Goal: Information Seeking & Learning: Learn about a topic

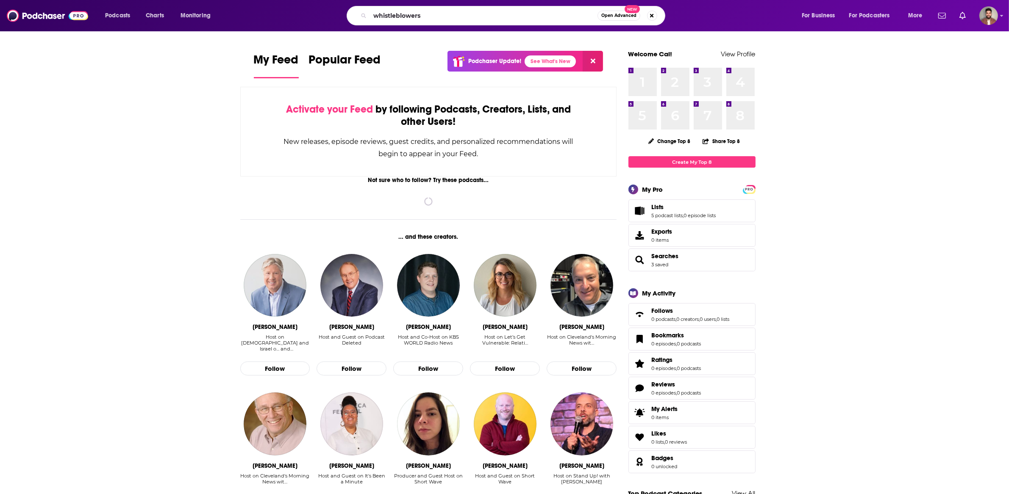
type input "whistleblowers"
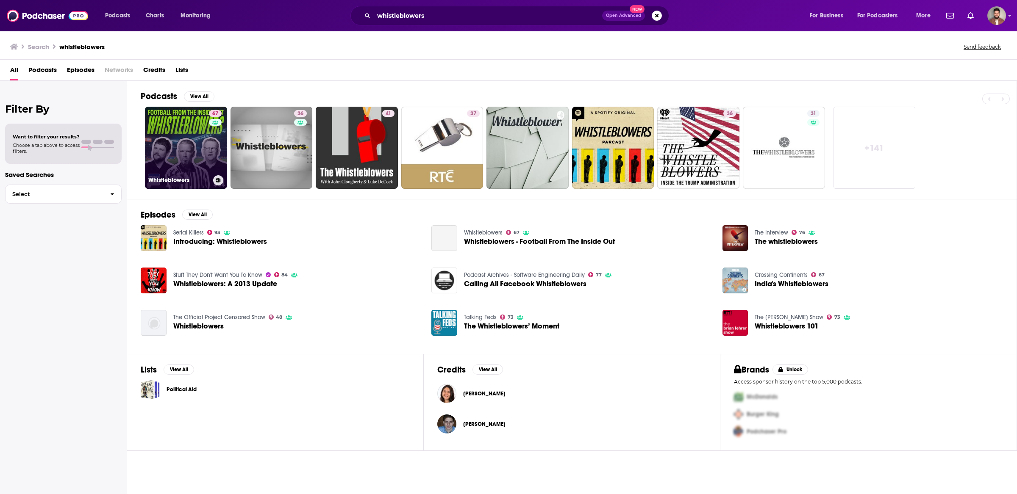
click at [165, 148] on link "67 Whistleblowers" at bounding box center [186, 148] width 82 height 82
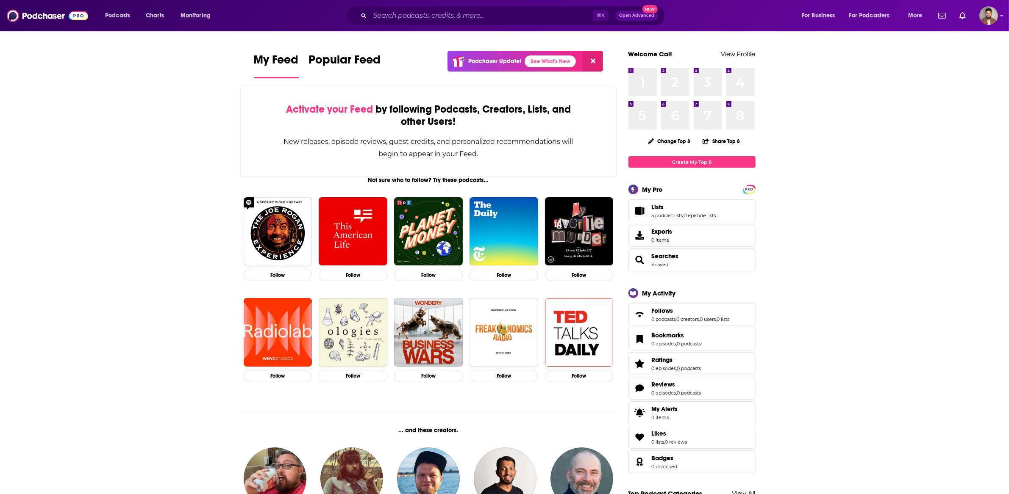
click at [411, 7] on div "⌘ K Open Advanced New" at bounding box center [506, 15] width 319 height 19
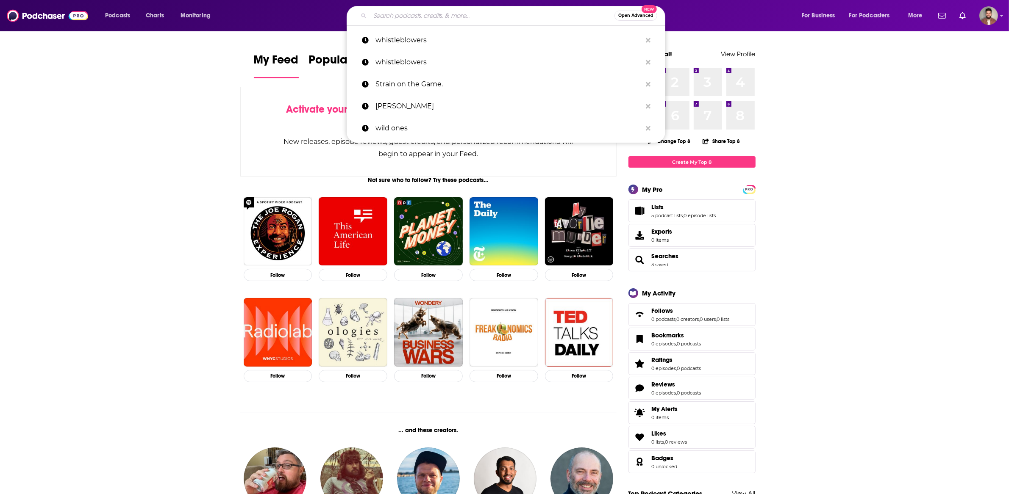
click at [463, 22] on input "Search podcasts, credits, & more..." at bounding box center [492, 16] width 244 height 14
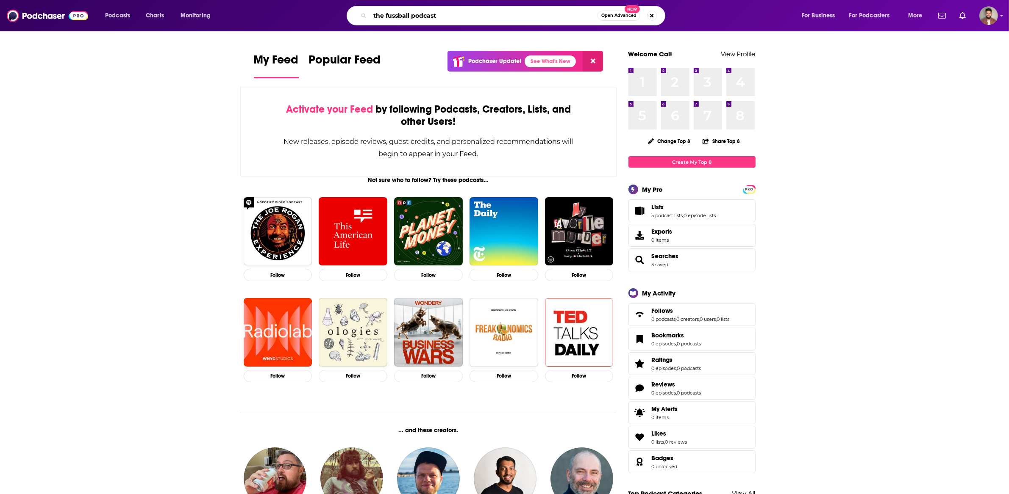
type input "the fussball podcast"
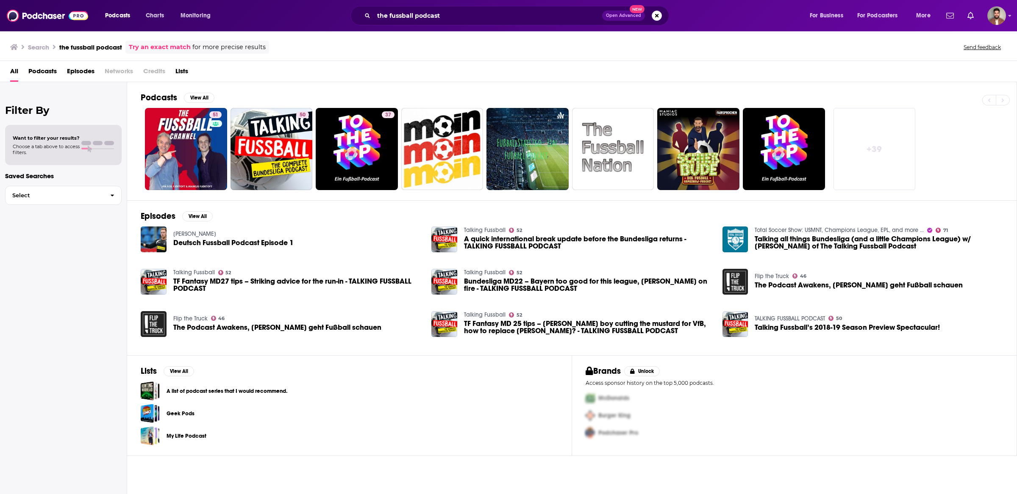
click at [116, 14] on span "Podcasts" at bounding box center [117, 16] width 25 height 12
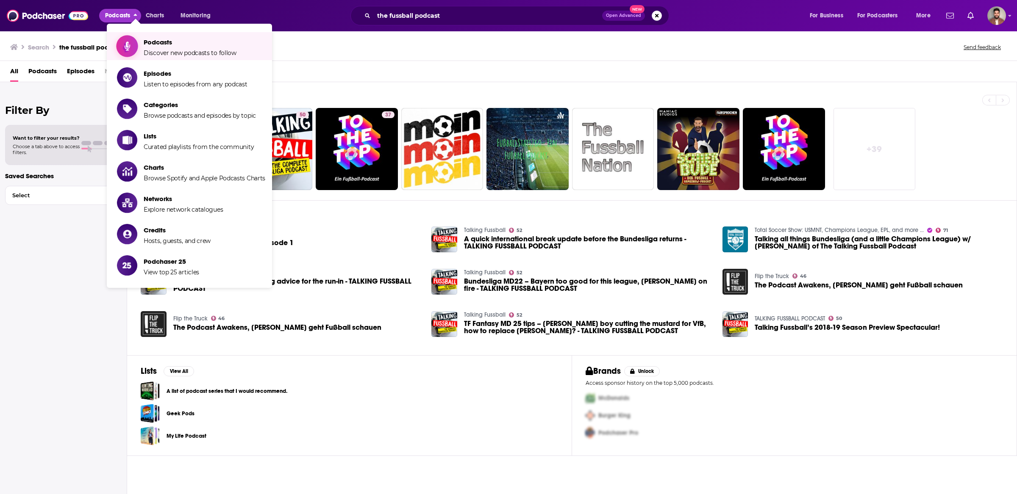
click at [134, 46] on span "Show item sub-menu" at bounding box center [126, 46] width 65 height 65
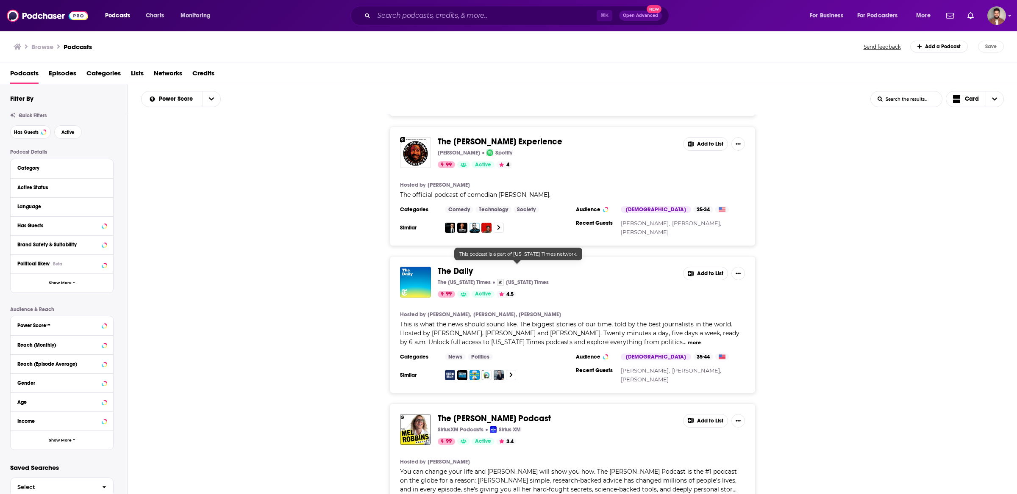
scroll to position [570, 0]
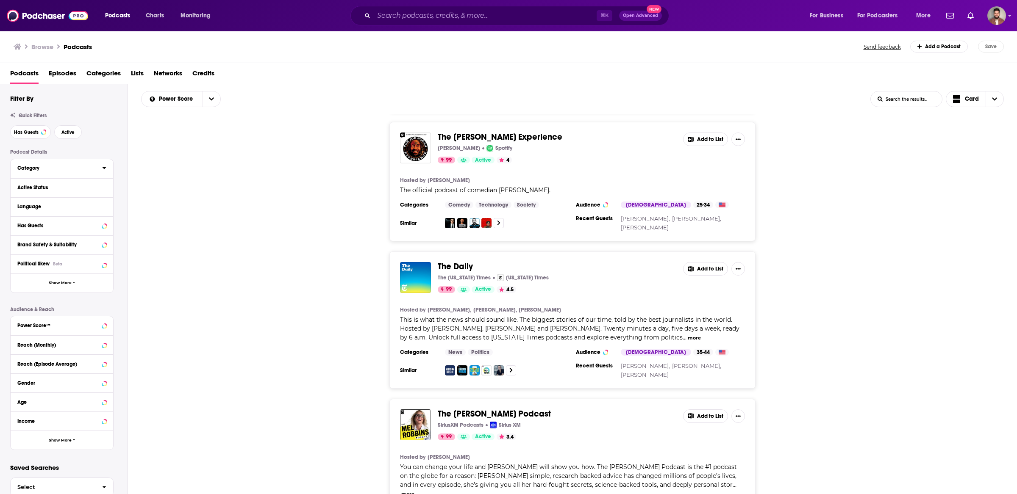
drag, startPoint x: 75, startPoint y: 172, endPoint x: 80, endPoint y: 172, distance: 4.3
click at [75, 171] on div "Category" at bounding box center [56, 168] width 79 height 6
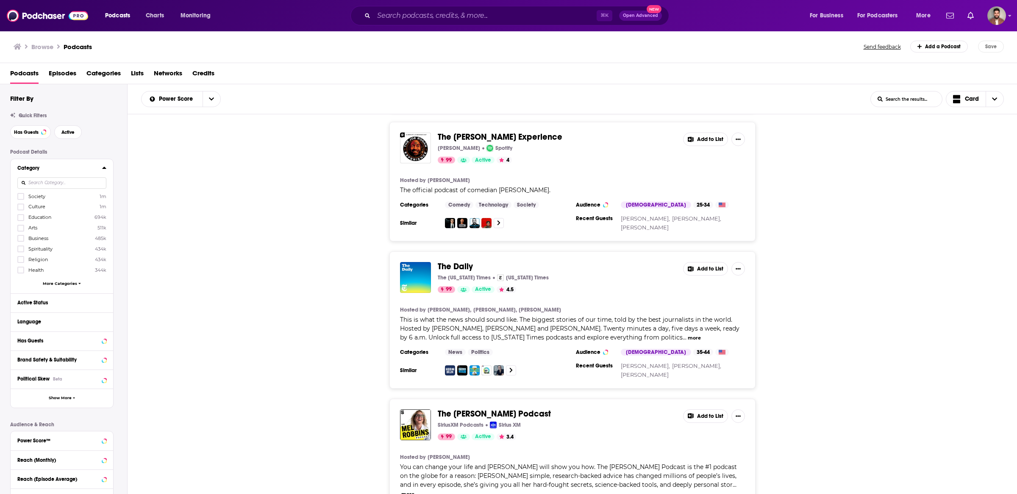
click at [49, 319] on div "Language" at bounding box center [58, 322] width 83 height 6
click at [56, 336] on input at bounding box center [61, 336] width 89 height 11
type input "germ"
click at [44, 350] on span "German" at bounding box center [37, 350] width 19 height 6
click at [21, 353] on input "multiSelectOption-de-0" at bounding box center [21, 353] width 0 height 0
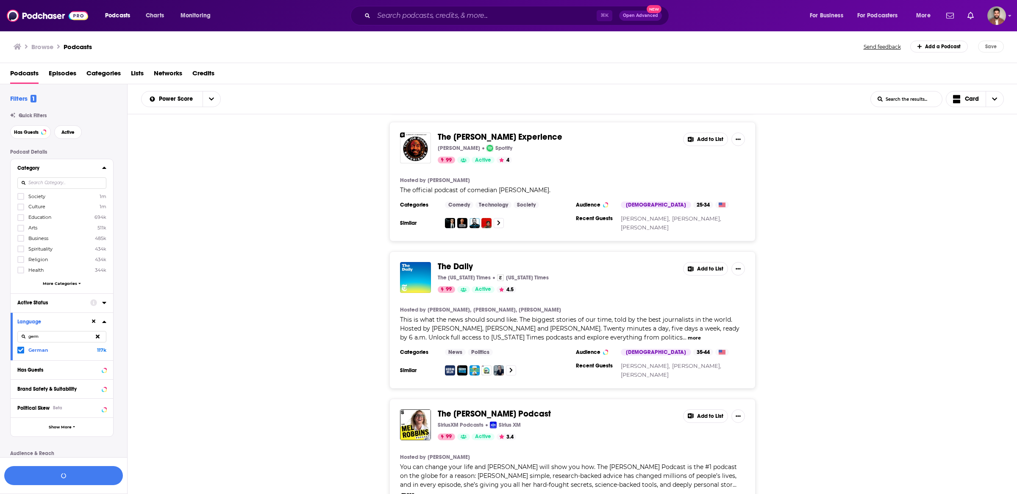
click at [53, 302] on div "Active Status" at bounding box center [50, 303] width 67 height 6
click at [47, 315] on span "All" at bounding box center [57, 318] width 79 height 11
click at [42, 344] on span "Active" at bounding box center [43, 346] width 43 height 5
click at [55, 186] on input at bounding box center [61, 183] width 89 height 11
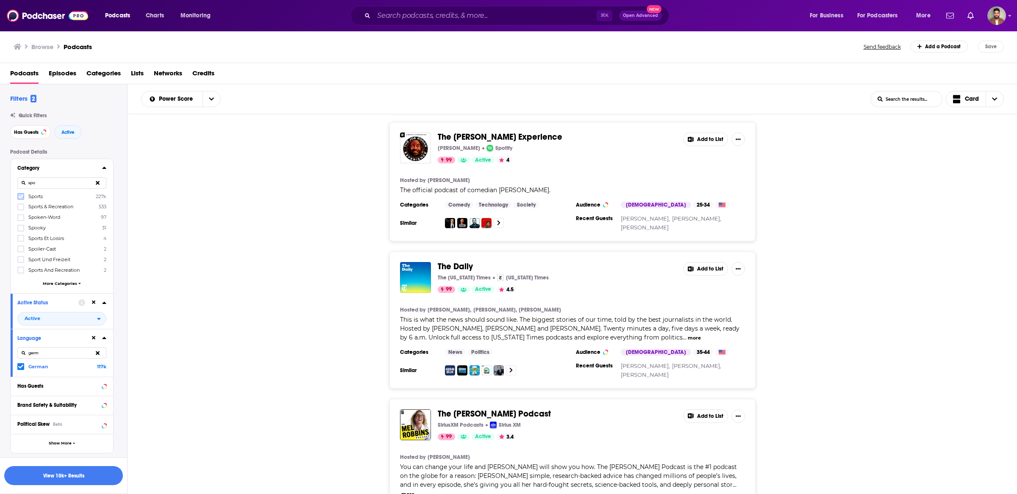
type input "spo"
click at [22, 197] on icon at bounding box center [20, 197] width 5 height 4
click at [62, 476] on button "View 1k Results" at bounding box center [63, 475] width 119 height 19
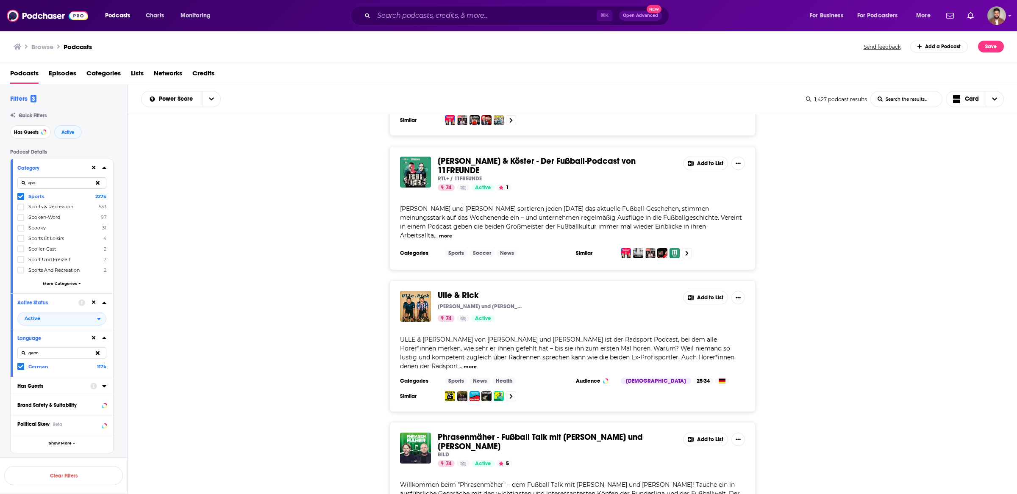
scroll to position [397, 0]
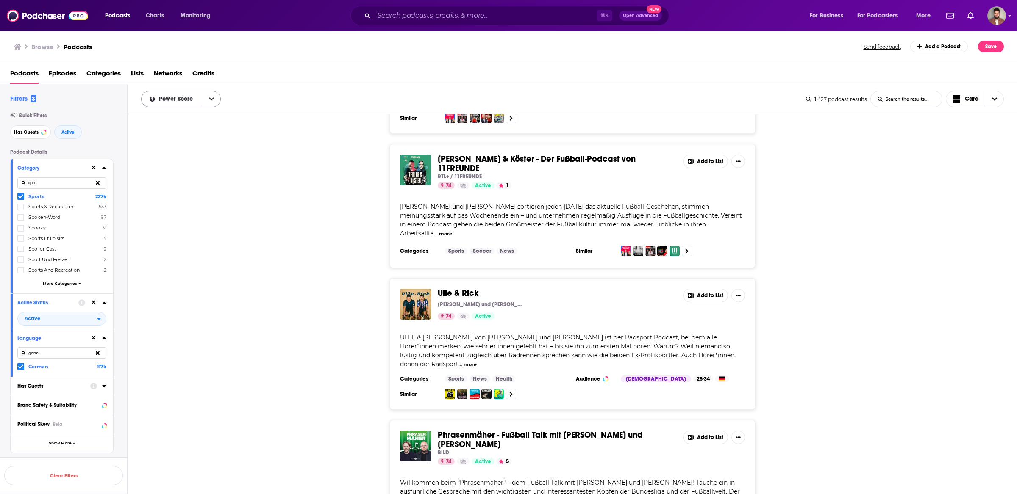
click at [201, 96] on span "Power Score" at bounding box center [172, 99] width 61 height 6
click at [210, 100] on icon "close menu" at bounding box center [211, 99] width 5 height 3
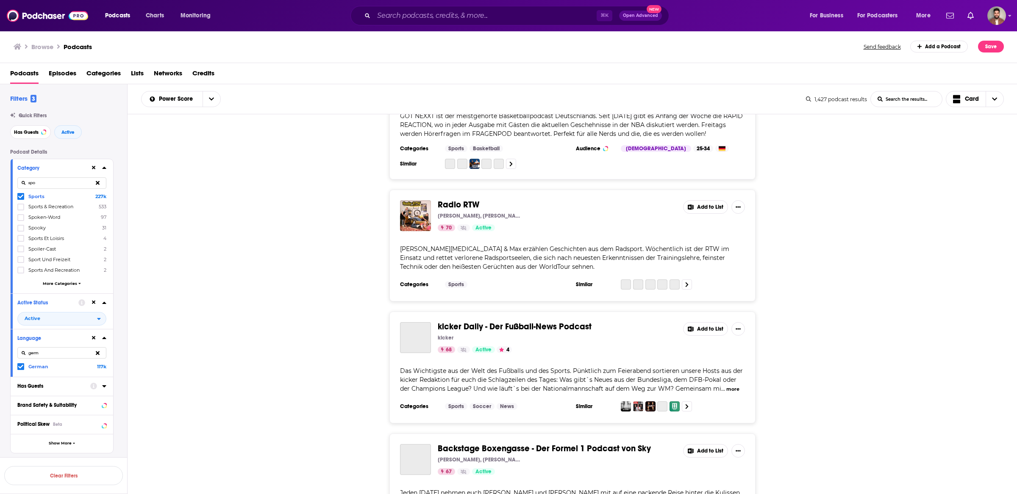
scroll to position [2915, 0]
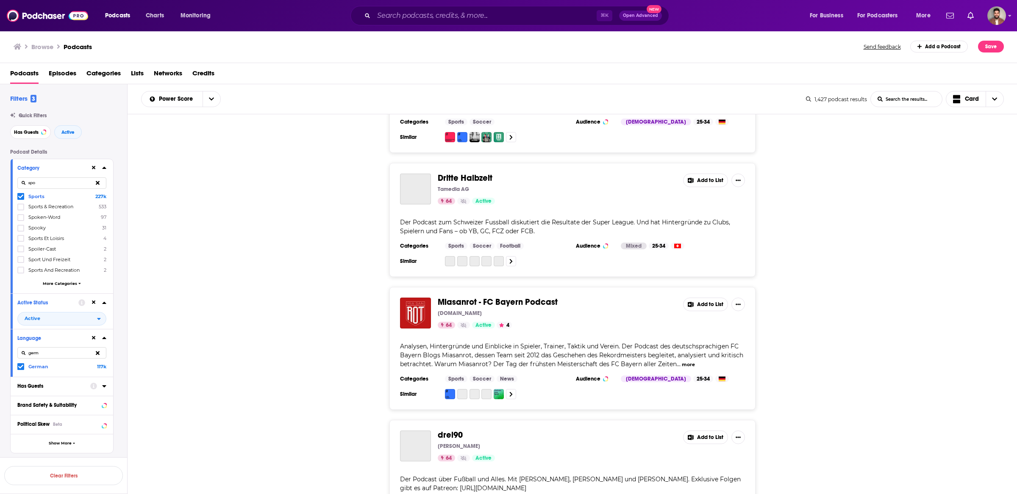
scroll to position [6155, 0]
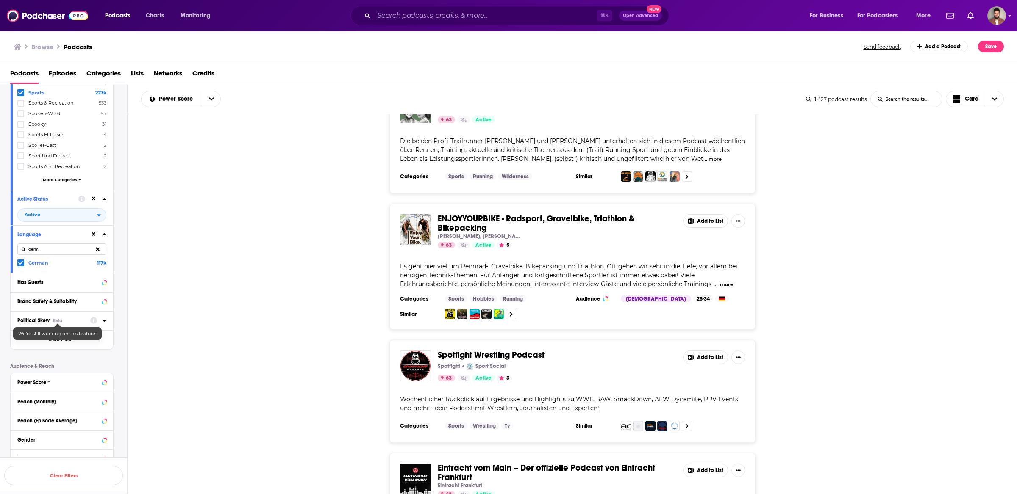
scroll to position [112, 0]
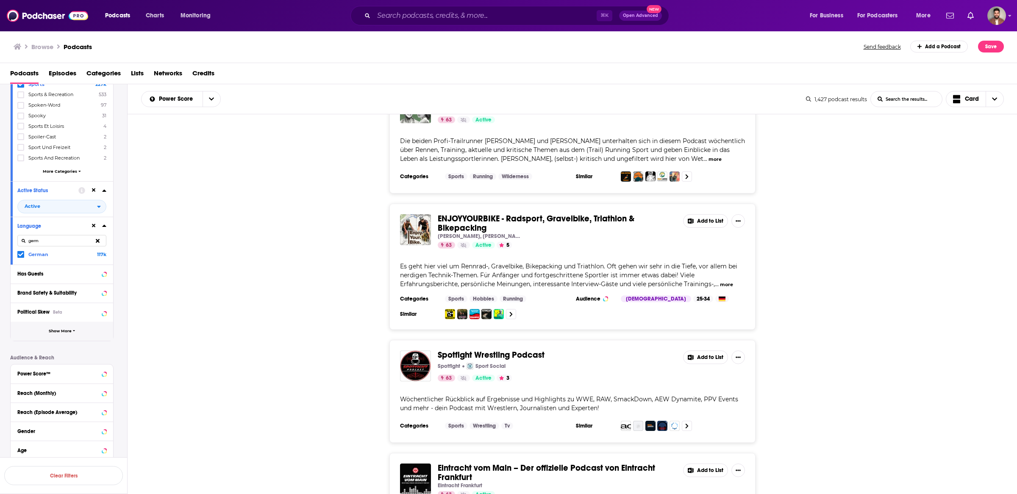
click at [58, 331] on span "Show More" at bounding box center [60, 331] width 23 height 5
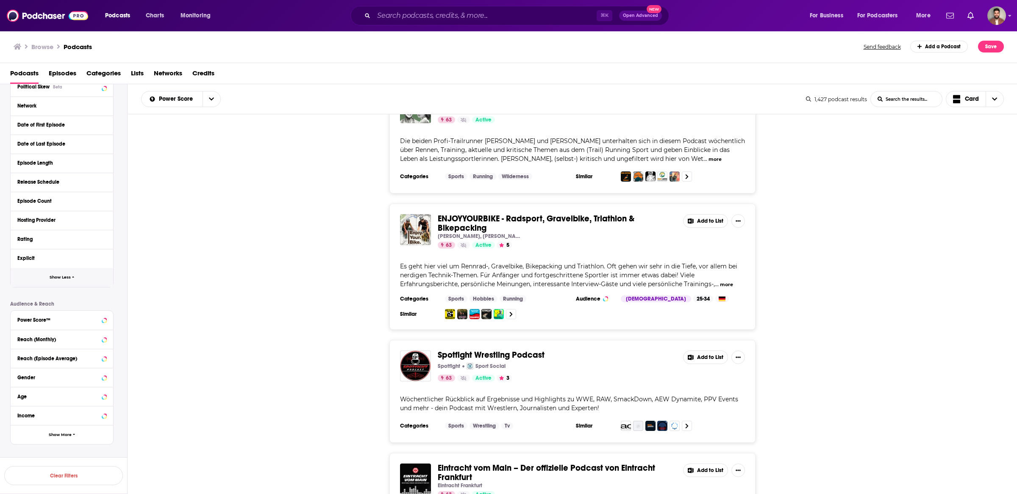
scroll to position [350, 0]
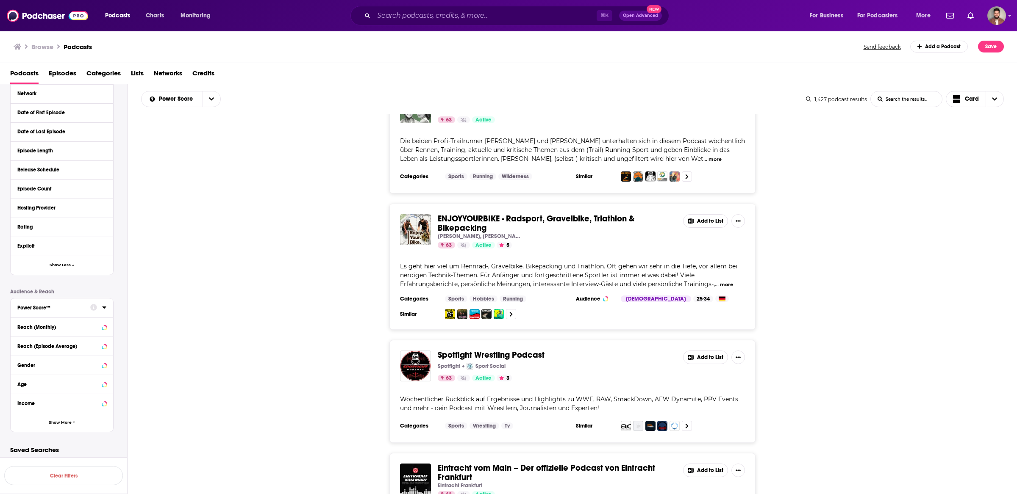
click at [53, 308] on div "Power Score™" at bounding box center [50, 308] width 67 height 6
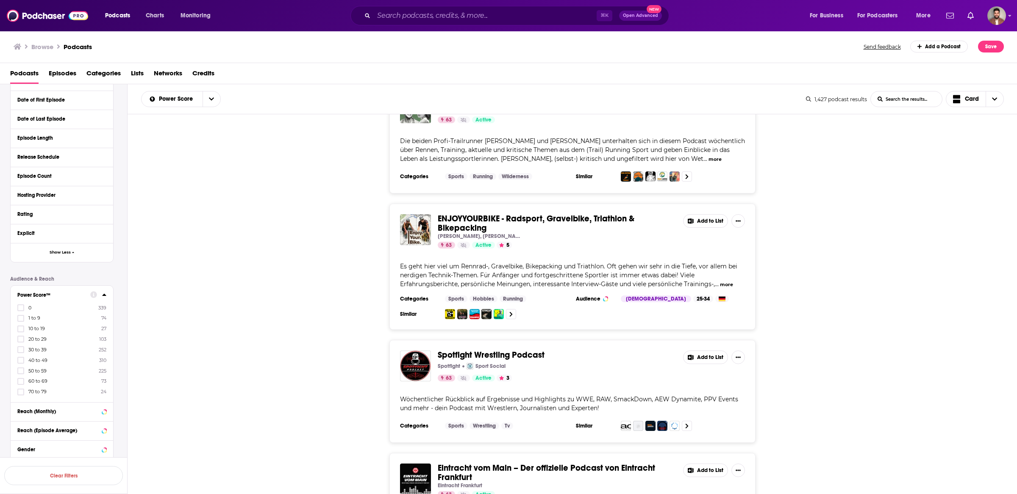
scroll to position [365, 0]
click at [19, 367] on icon at bounding box center [20, 369] width 5 height 4
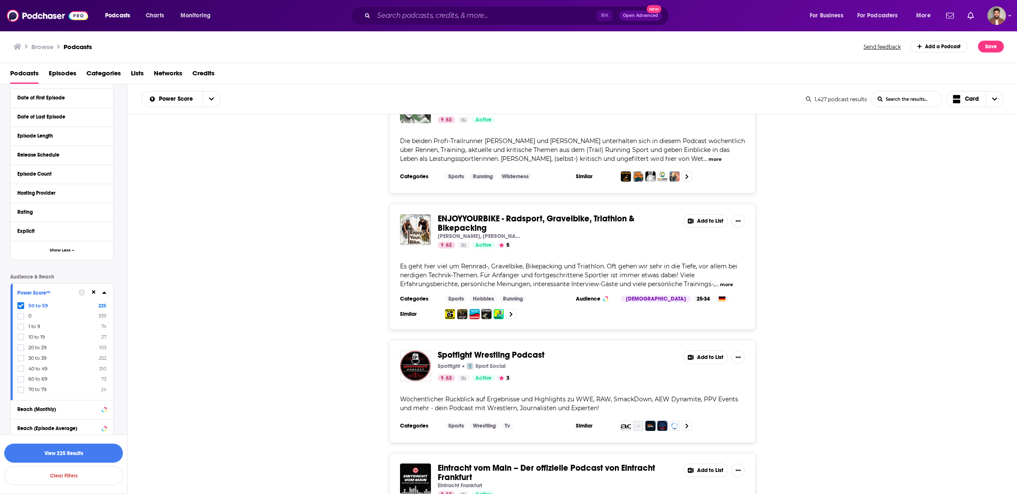
click at [22, 305] on icon at bounding box center [20, 306] width 5 height 4
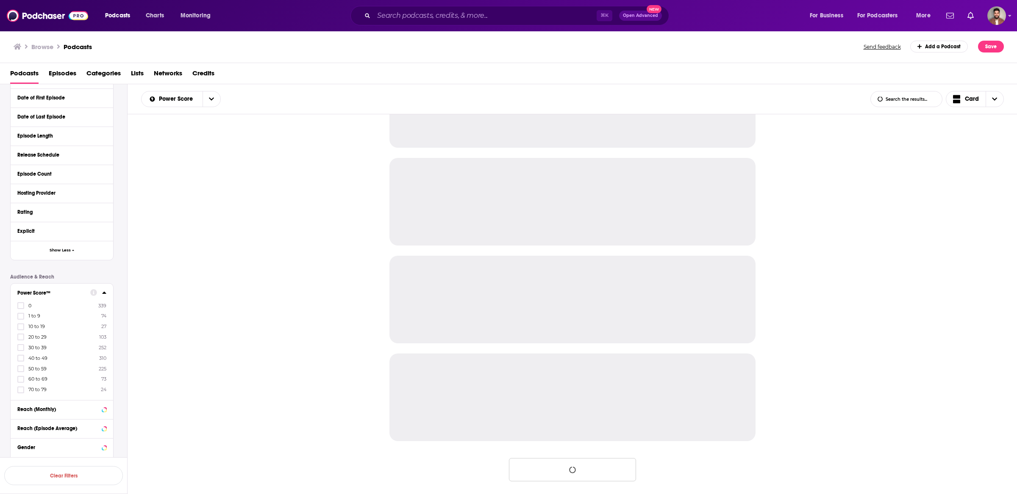
scroll to position [651, 0]
click at [20, 314] on icon at bounding box center [20, 316] width 5 height 5
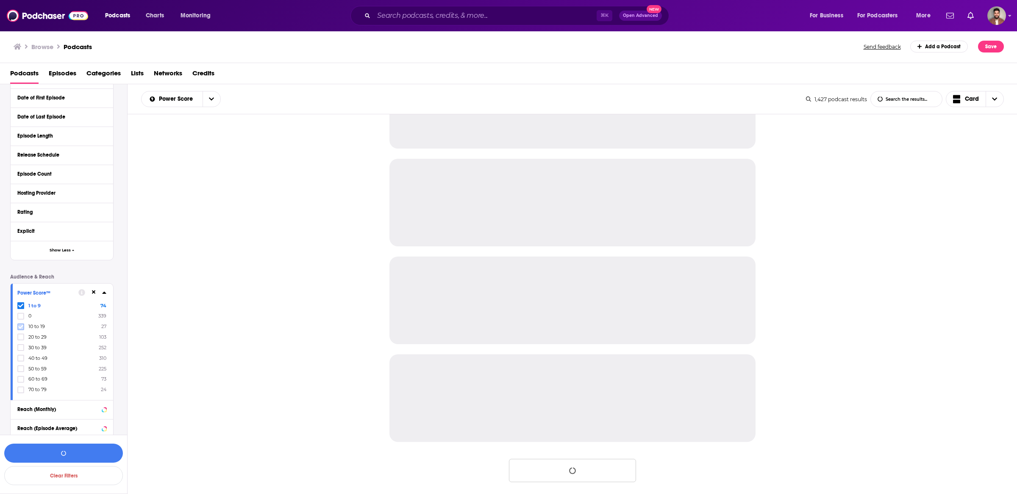
scroll to position [2408, 0]
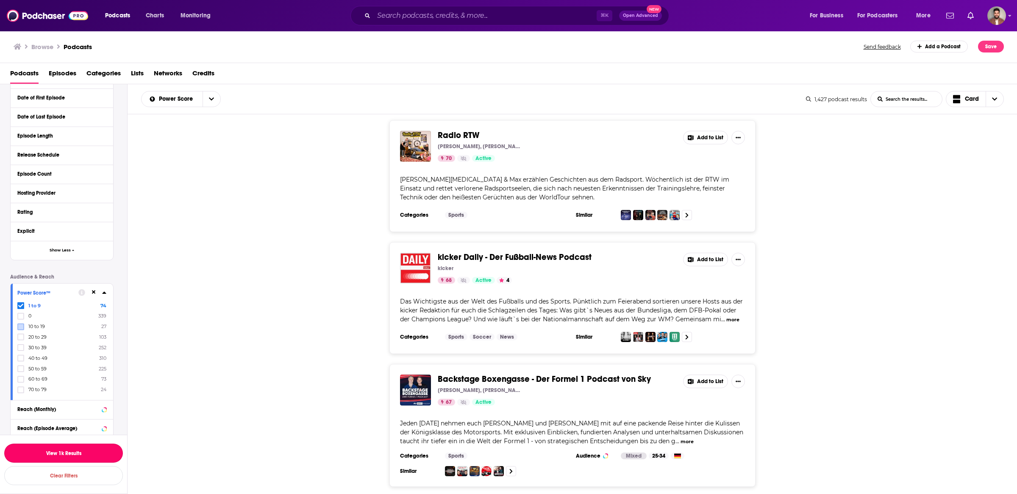
click at [62, 455] on button "View 1k Results" at bounding box center [63, 453] width 119 height 19
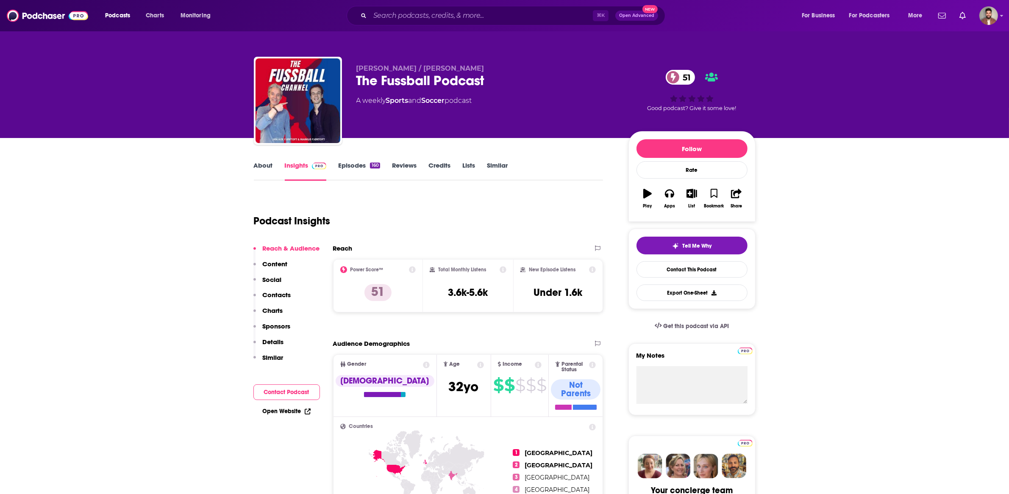
click at [272, 166] on link "About" at bounding box center [263, 170] width 19 height 19
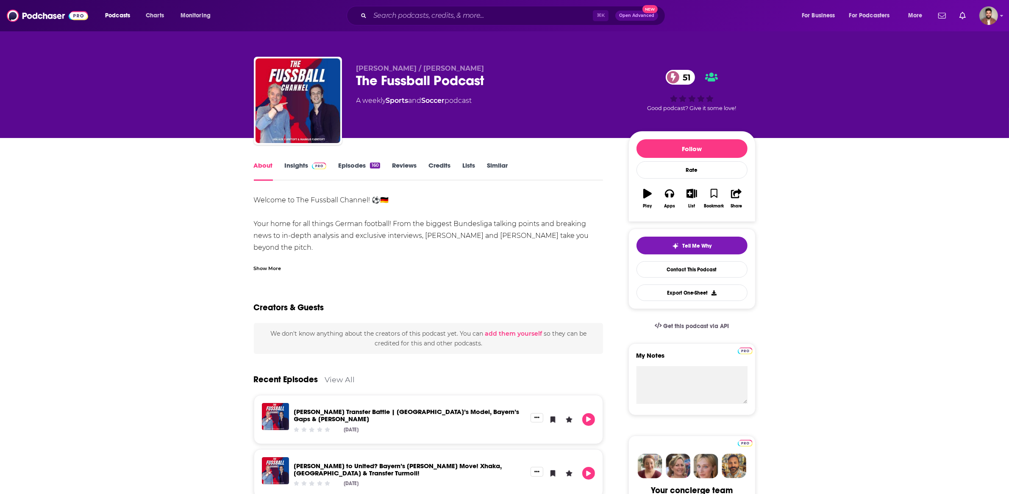
click at [297, 167] on link "Insights" at bounding box center [306, 170] width 42 height 19
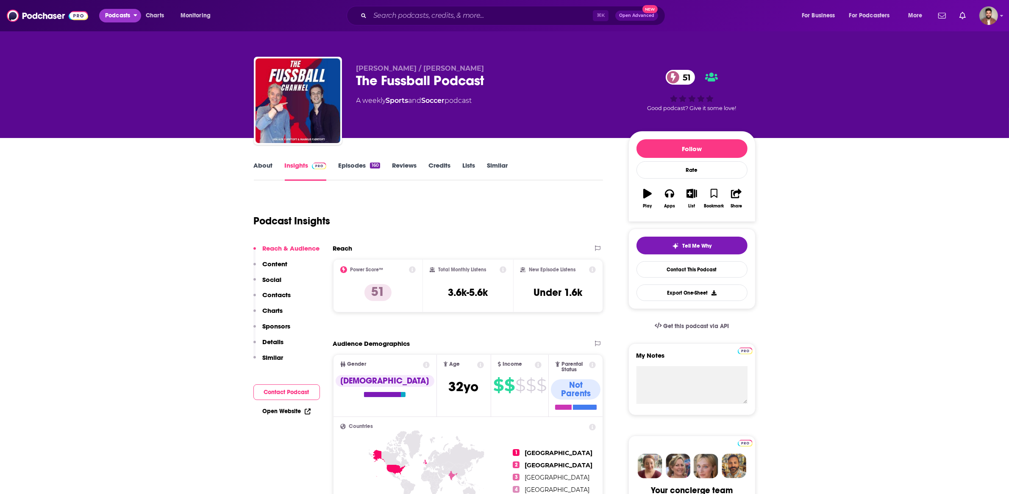
click at [116, 16] on span "Podcasts" at bounding box center [117, 16] width 25 height 12
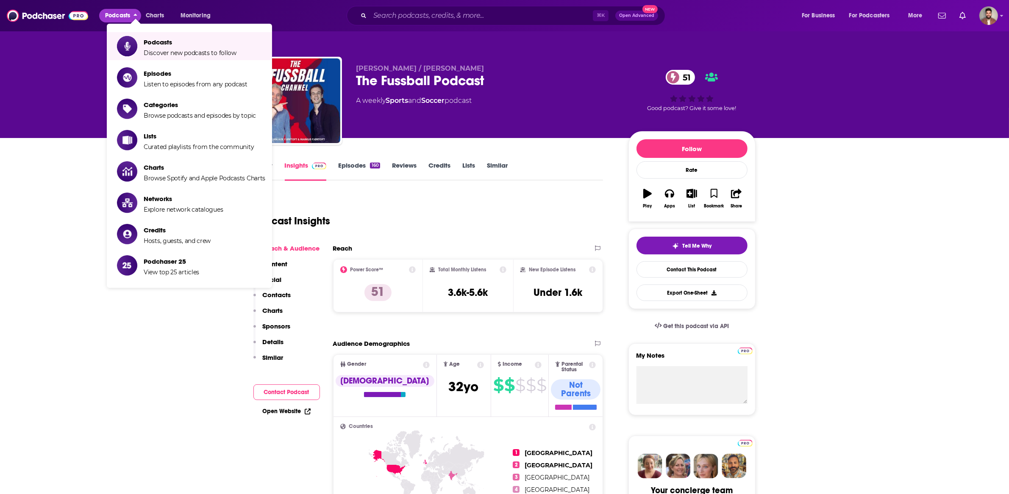
click at [419, 23] on div "⌘ K Open Advanced New" at bounding box center [506, 15] width 319 height 19
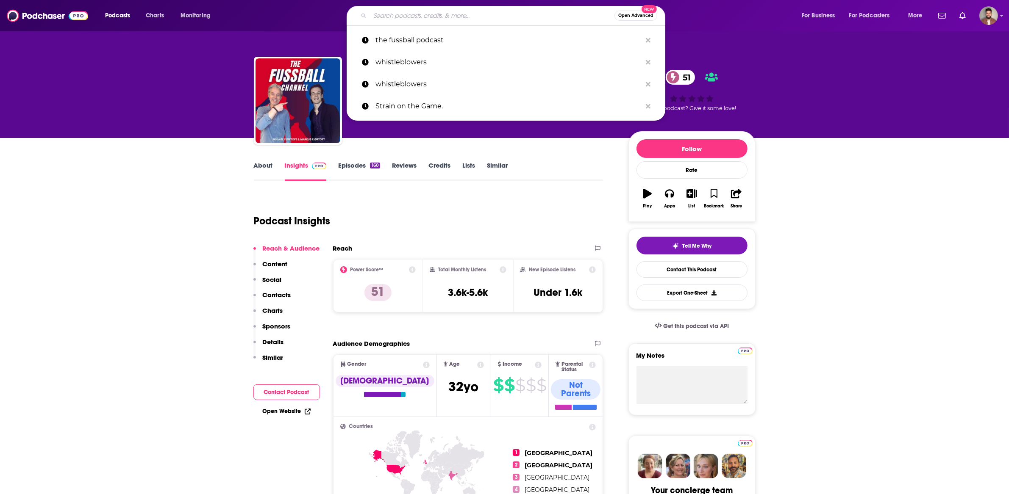
click at [425, 18] on input "Search podcasts, credits, & more..." at bounding box center [492, 16] width 244 height 14
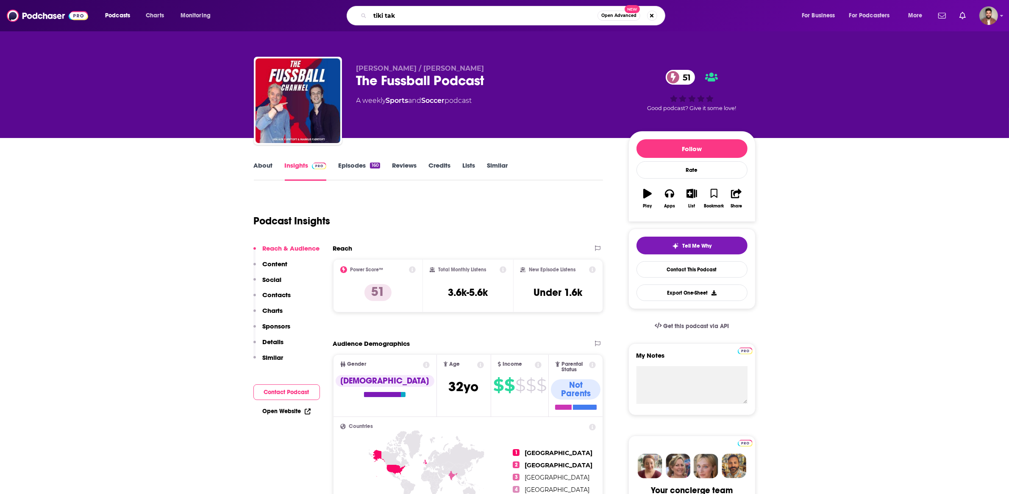
type input "tiki taka"
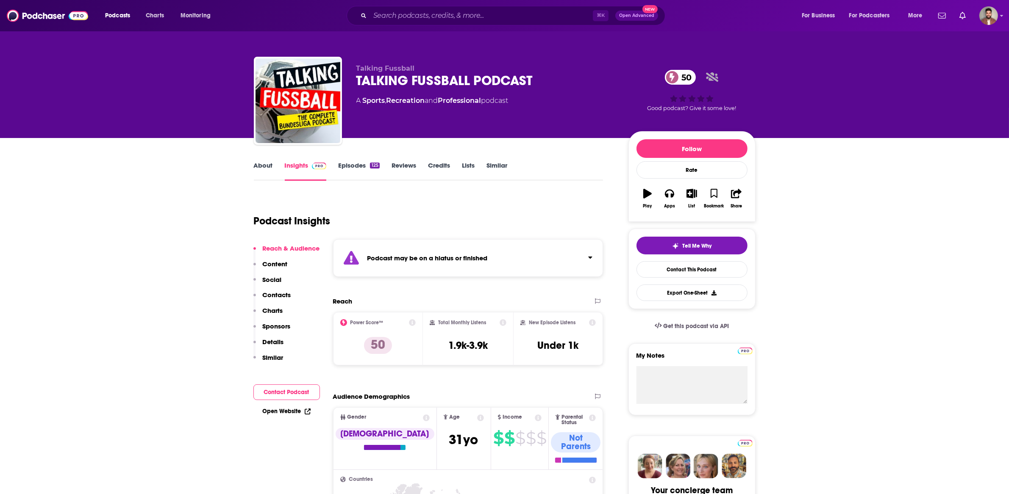
click at [262, 169] on link "About" at bounding box center [263, 170] width 19 height 19
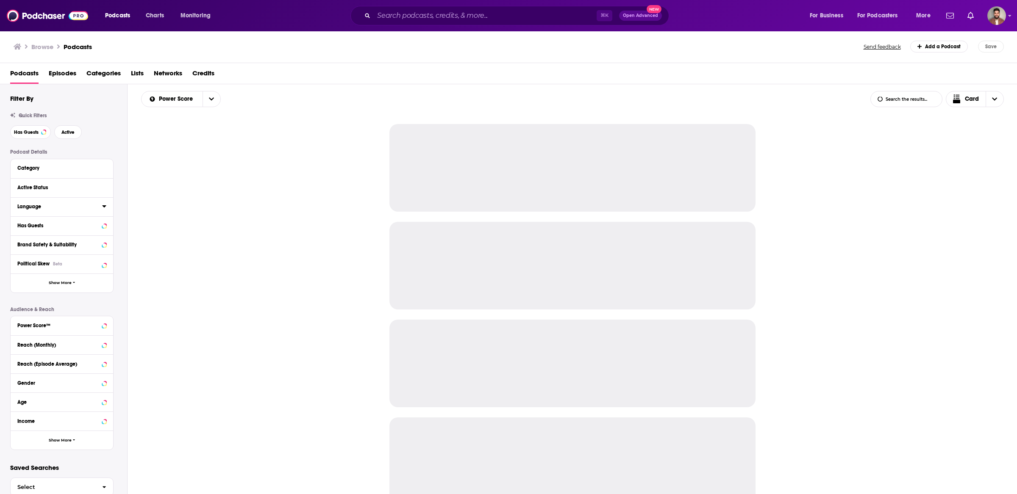
click at [62, 211] on button "Language" at bounding box center [59, 206] width 85 height 11
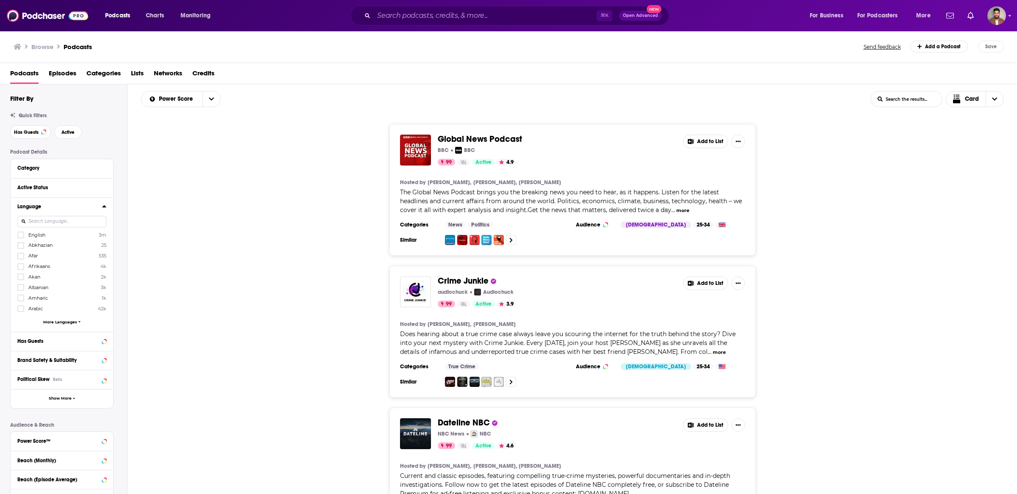
click at [57, 221] on input at bounding box center [61, 221] width 89 height 11
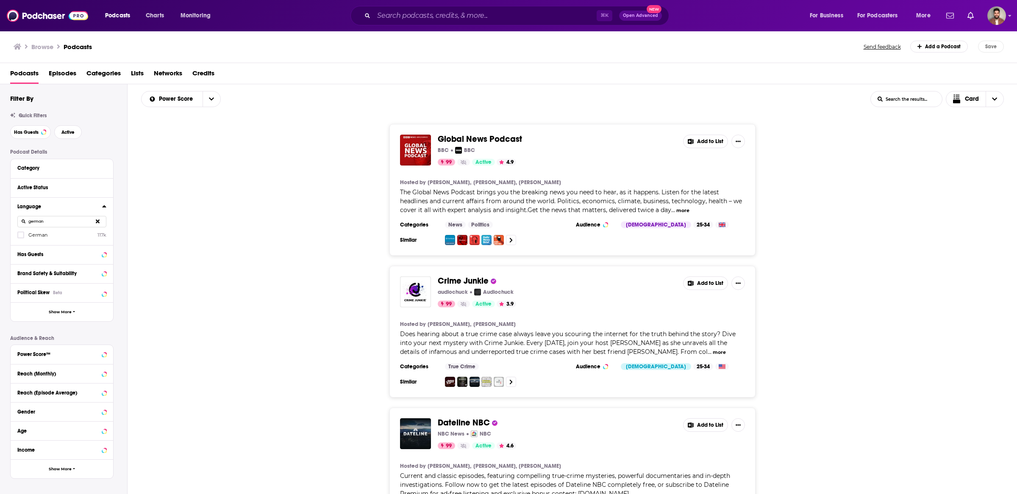
type input "german"
click at [36, 242] on div "Language german German 117k" at bounding box center [62, 221] width 103 height 48
click at [23, 238] on span at bounding box center [20, 235] width 5 height 5
click at [65, 193] on button "Active Status" at bounding box center [53, 187] width 73 height 11
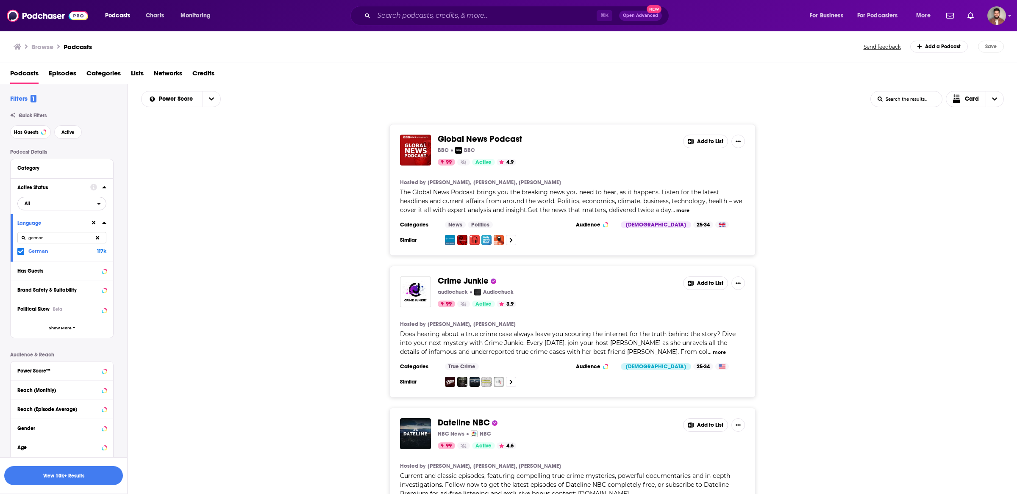
click at [67, 204] on span "All" at bounding box center [57, 203] width 79 height 11
click at [32, 233] on span "Active" at bounding box center [43, 231] width 43 height 5
click at [100, 167] on button "Category" at bounding box center [59, 168] width 85 height 11
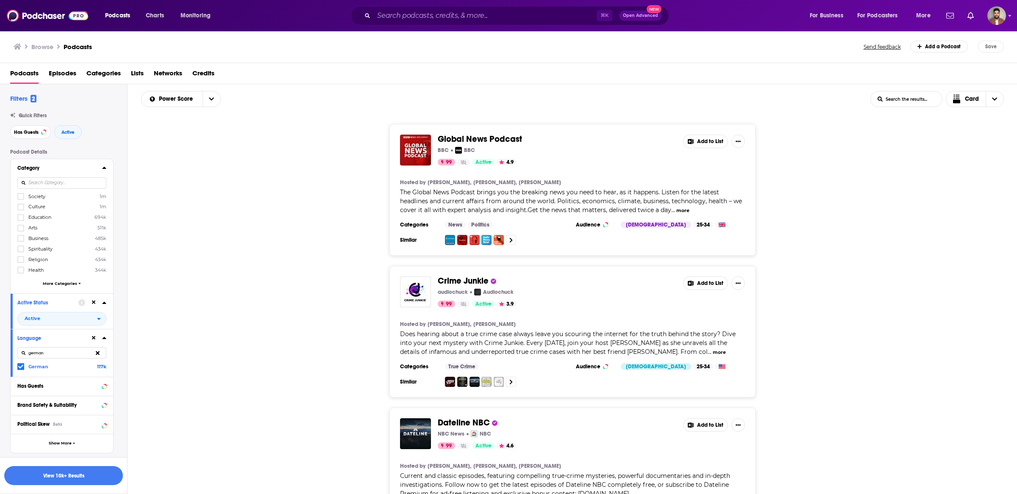
click at [61, 179] on input at bounding box center [61, 183] width 89 height 11
type input "sport"
click at [20, 199] on icon at bounding box center [20, 196] width 5 height 5
click at [68, 472] on button "View 1k Results" at bounding box center [63, 475] width 119 height 19
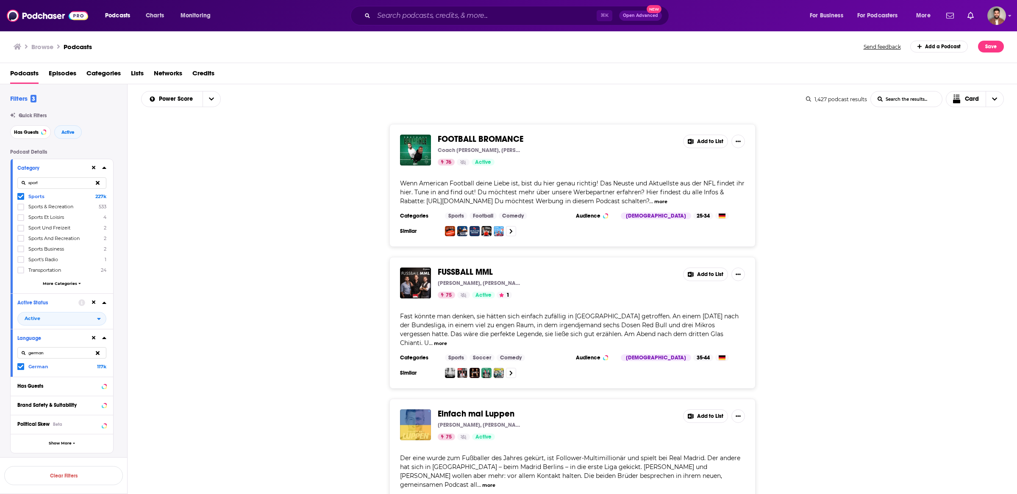
click at [304, 262] on div "FUSSBALL MML Micky Beisenherz, Maik Nöcker, Lucas Vogelsang 75 Active 1 Add to …" at bounding box center [573, 323] width 890 height 132
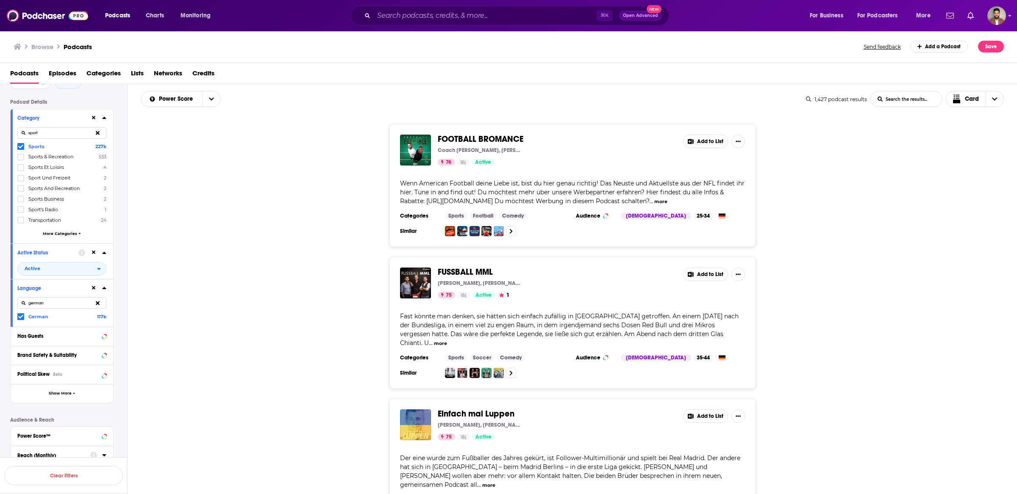
scroll to position [54, 0]
click at [58, 228] on span "More Categories" at bounding box center [60, 230] width 34 height 5
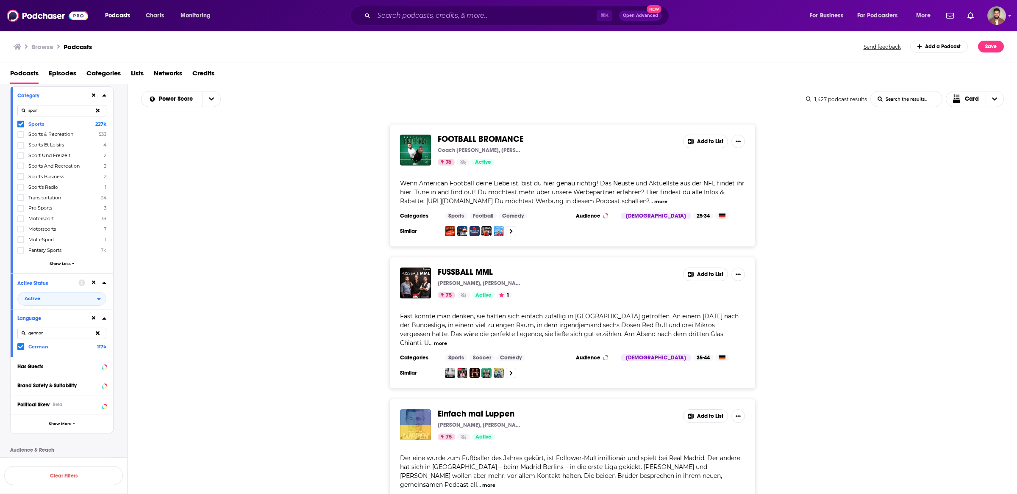
scroll to position [87, 0]
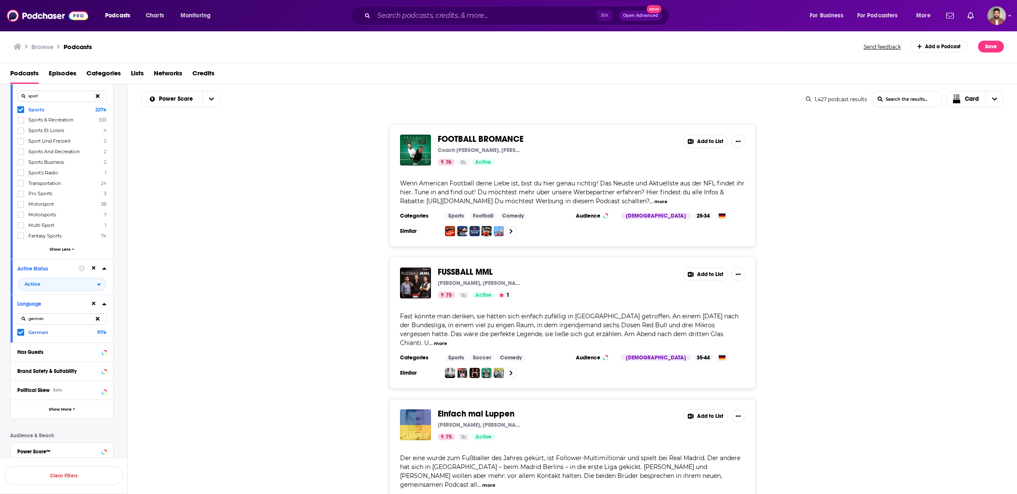
click at [22, 110] on icon at bounding box center [20, 110] width 5 height 4
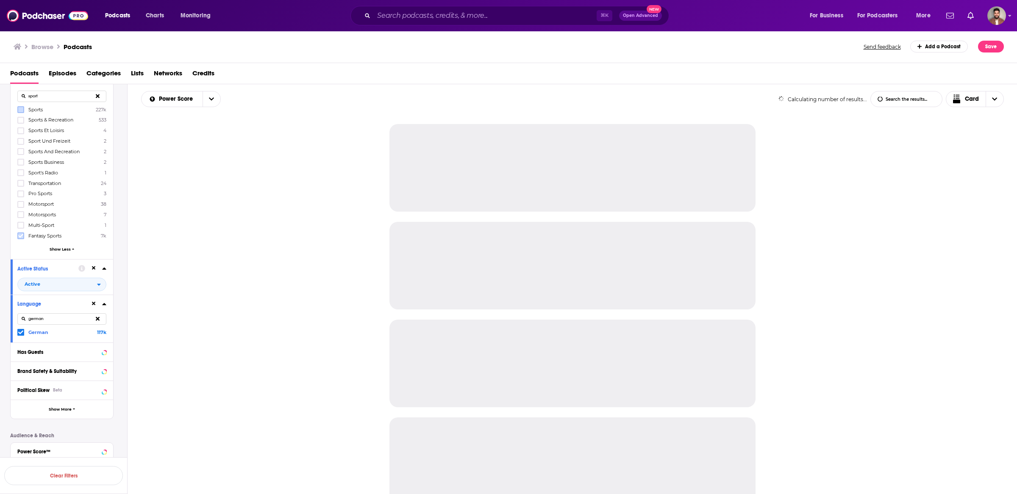
click at [24, 233] on label at bounding box center [20, 236] width 7 height 7
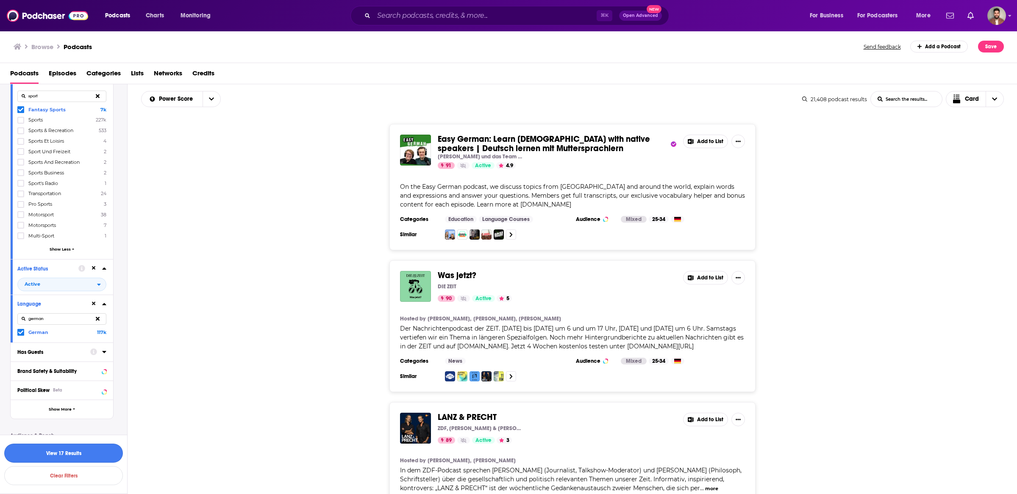
click at [71, 453] on button "View 17 Results" at bounding box center [63, 453] width 119 height 19
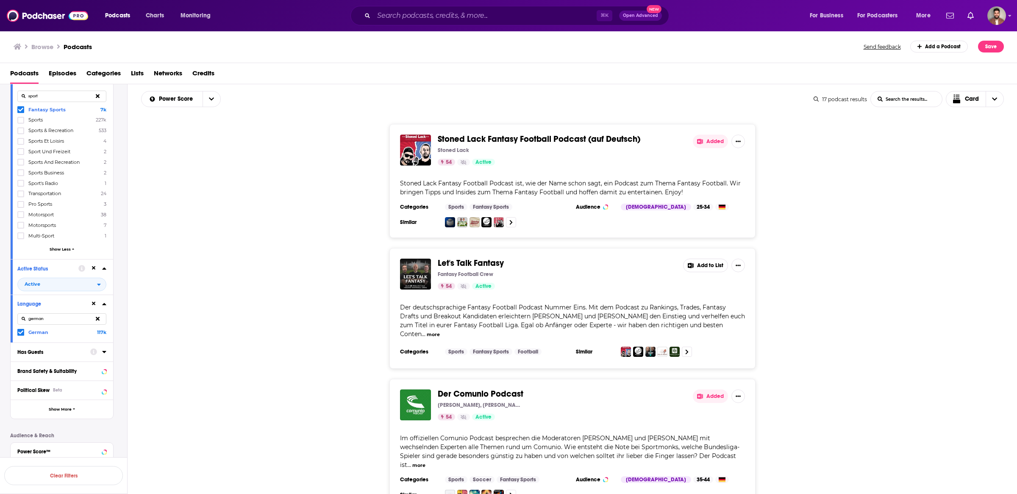
click at [320, 302] on div "Let's Talk Fantasy Fantasy Football Crew 54 Active Add to List Der deutschsprac…" at bounding box center [573, 308] width 890 height 121
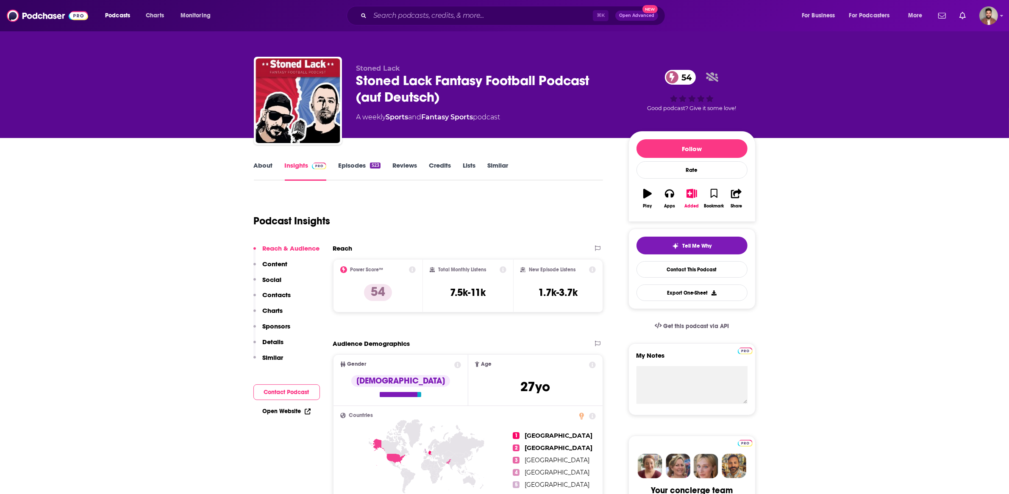
click at [262, 167] on link "About" at bounding box center [263, 170] width 19 height 19
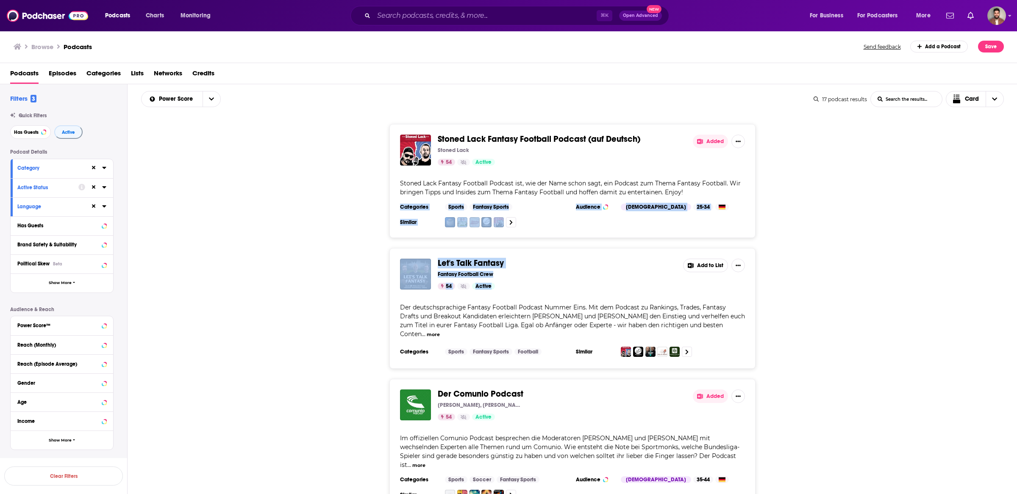
drag, startPoint x: 475, startPoint y: 291, endPoint x: 481, endPoint y: 195, distance: 96.4
click at [304, 288] on div "Let's Talk Fantasy Fantasy Football Crew 54 Active Add to List Der deutschsprac…" at bounding box center [573, 308] width 890 height 121
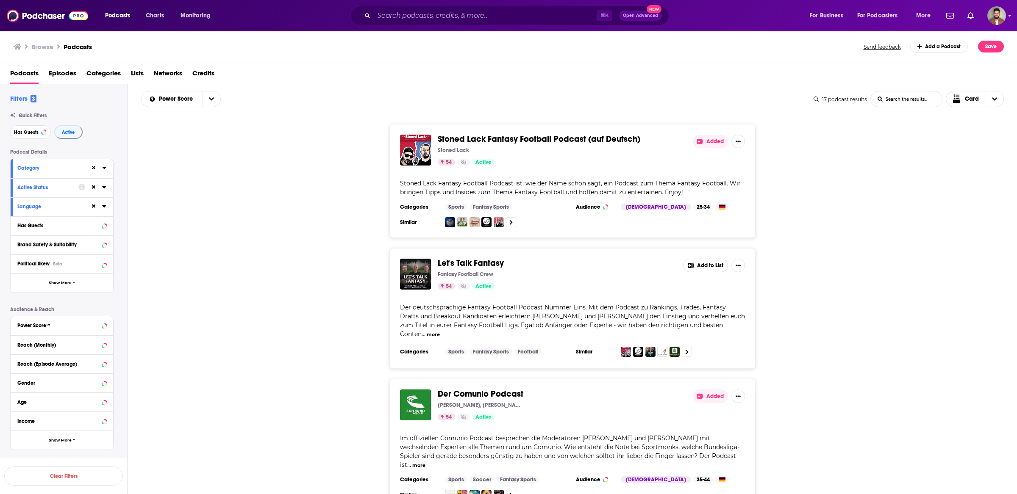
click at [173, 194] on div "Stoned Lack Fantasy Football Podcast (auf Deutsch) Stoned Lack 54 Active Added …" at bounding box center [573, 181] width 890 height 114
click at [63, 164] on button "Category" at bounding box center [53, 168] width 73 height 11
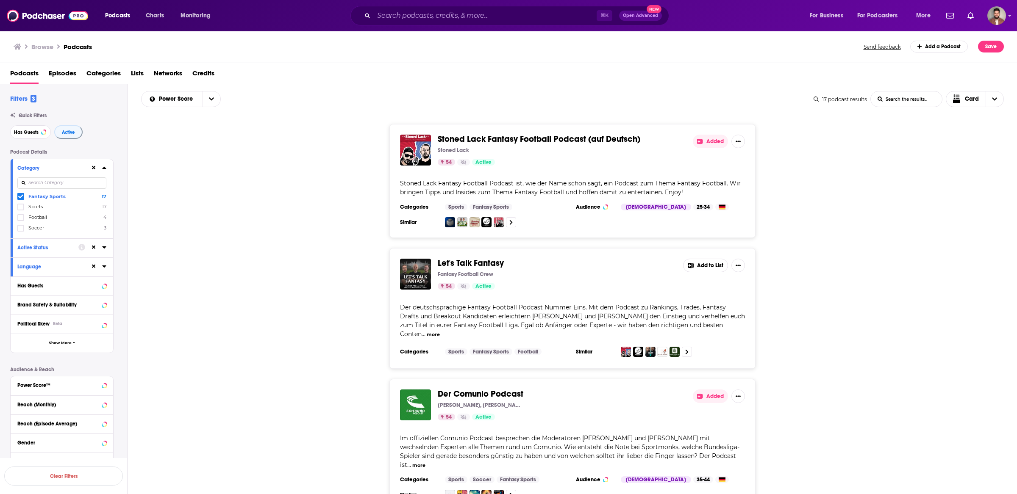
scroll to position [35, 0]
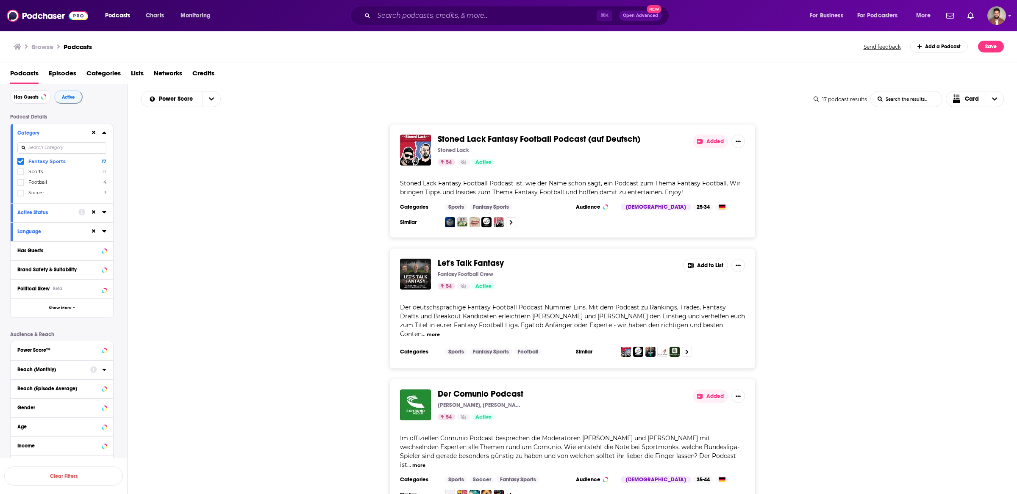
click at [20, 161] on icon at bounding box center [20, 161] width 5 height 5
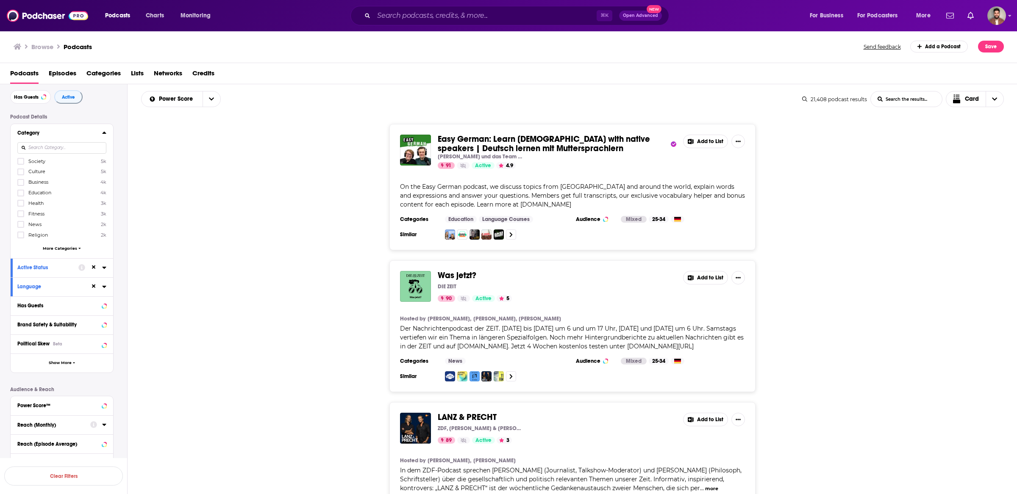
click at [890, 45] on button "Send feedback" at bounding box center [882, 46] width 42 height 7
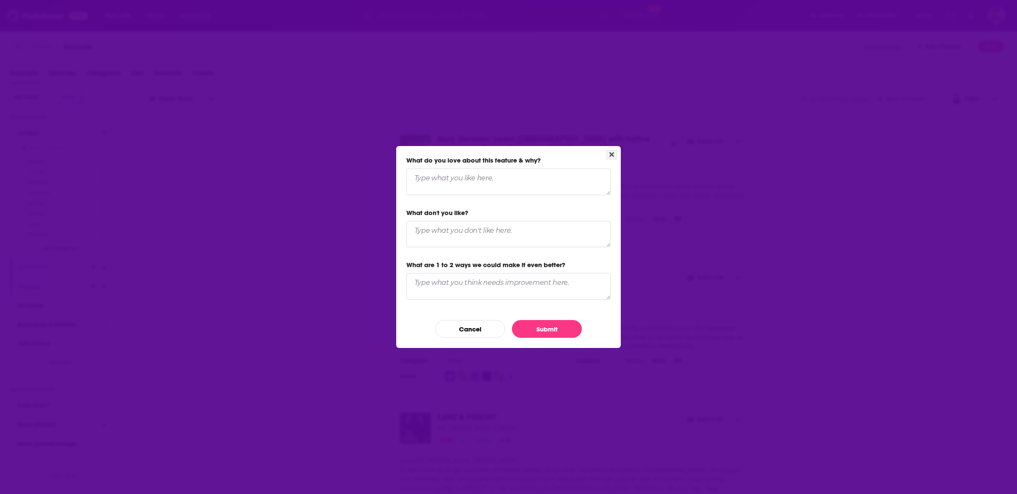
click at [614, 155] on button "Close" at bounding box center [611, 155] width 11 height 11
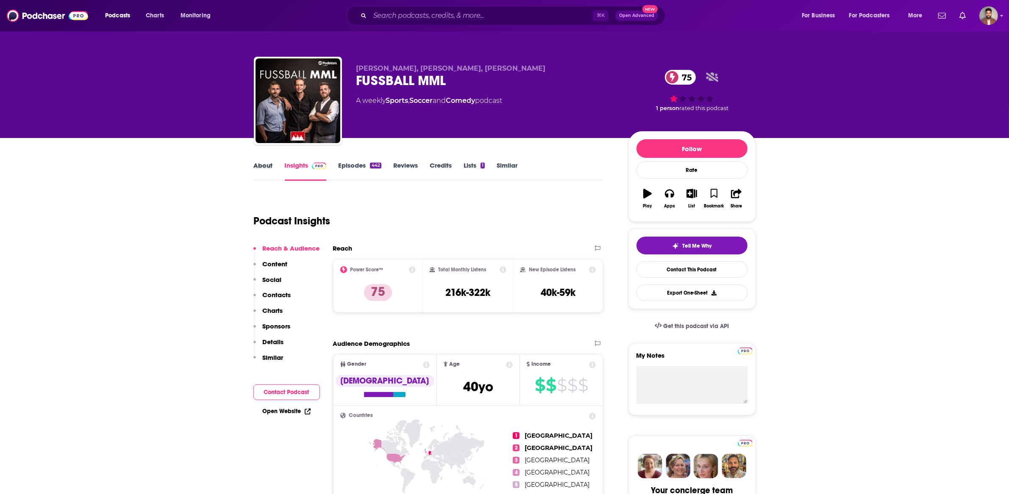
click at [273, 161] on div "About" at bounding box center [269, 170] width 31 height 19
click at [262, 167] on link "About" at bounding box center [263, 170] width 19 height 19
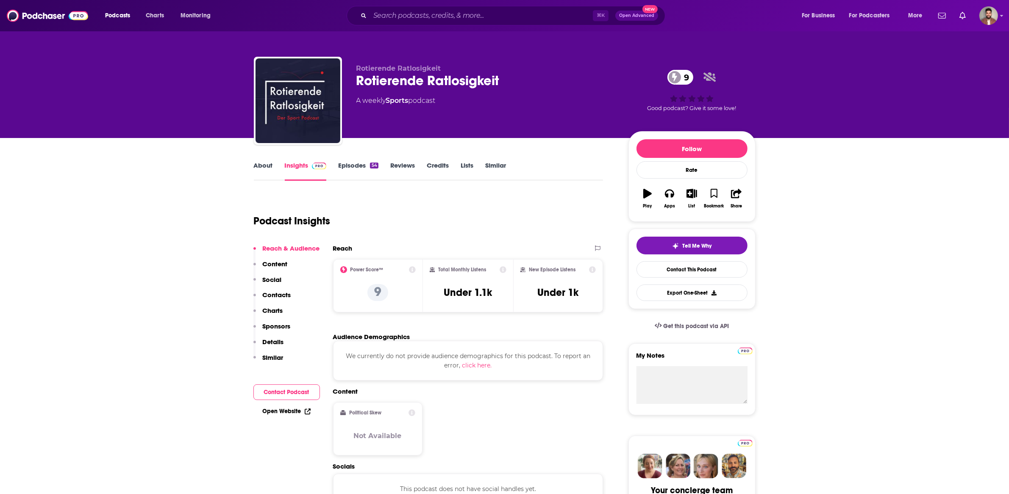
click at [357, 168] on link "Episodes 54" at bounding box center [358, 170] width 40 height 19
